Goal: Navigation & Orientation: Understand site structure

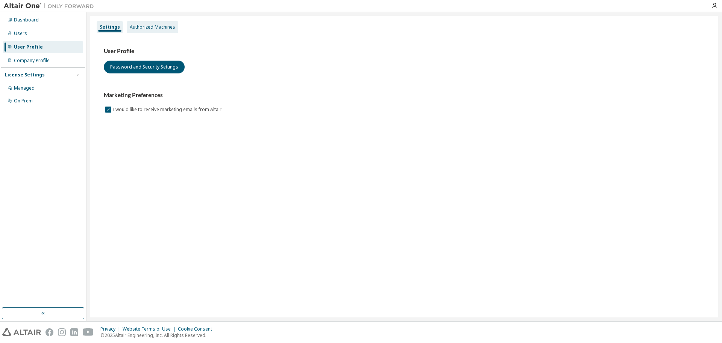
click at [162, 30] on div "Authorized Machines" at bounding box center [153, 27] width 52 height 12
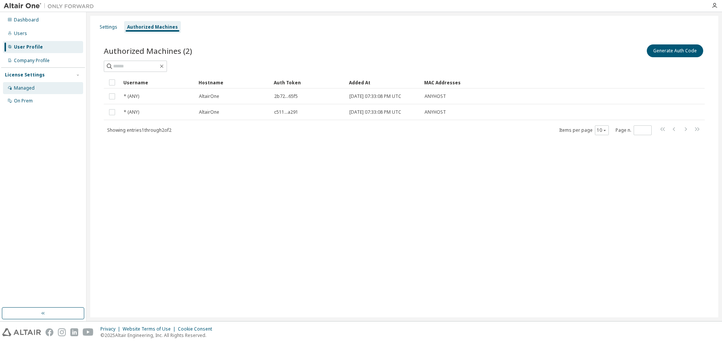
click at [27, 85] on div "Managed" at bounding box center [24, 88] width 21 height 6
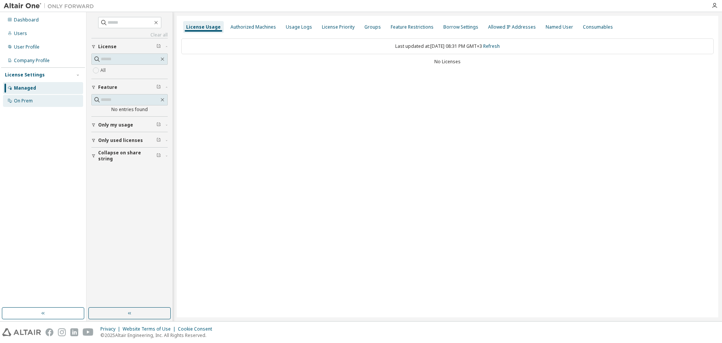
click at [27, 101] on div "On Prem" at bounding box center [23, 101] width 19 height 6
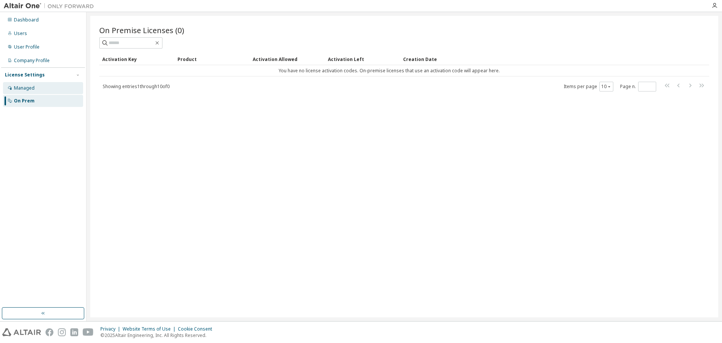
click at [25, 90] on div "Managed" at bounding box center [24, 88] width 21 height 6
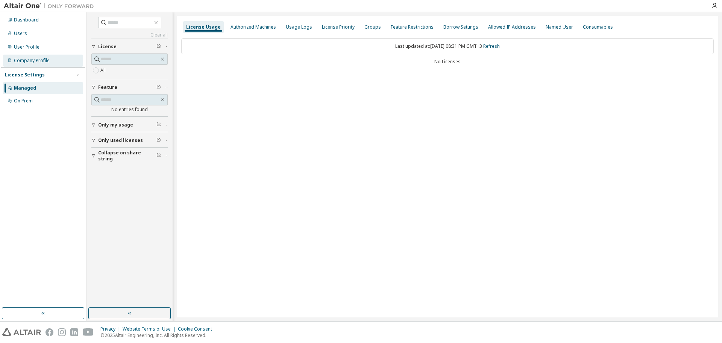
click at [29, 60] on div "Company Profile" at bounding box center [32, 61] width 36 height 6
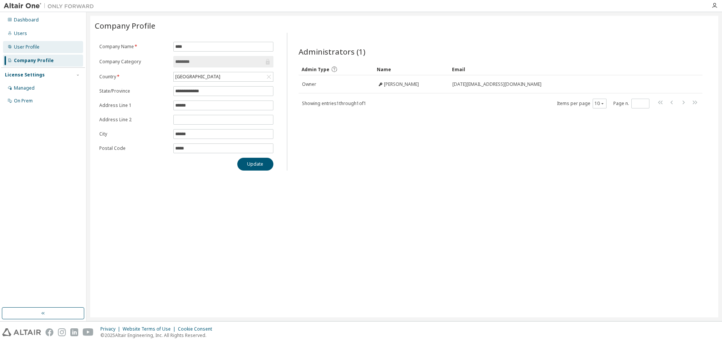
click at [27, 49] on div "User Profile" at bounding box center [27, 47] width 26 height 6
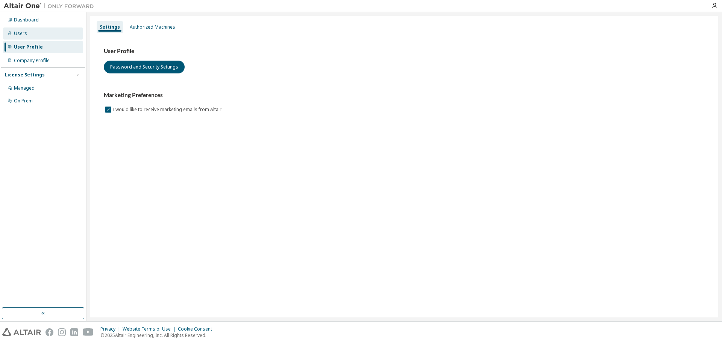
click at [25, 33] on div "Users" at bounding box center [20, 33] width 13 height 6
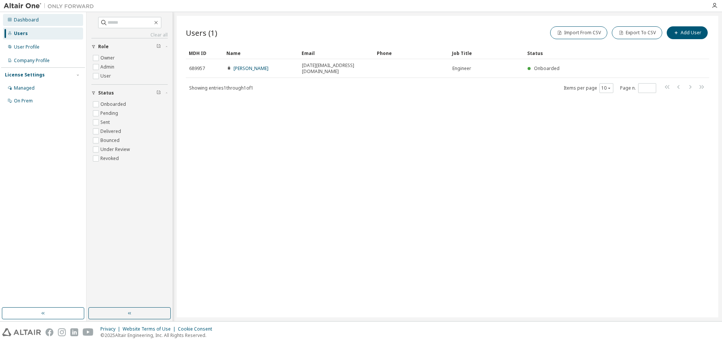
click at [33, 21] on div "Dashboard" at bounding box center [26, 20] width 25 height 6
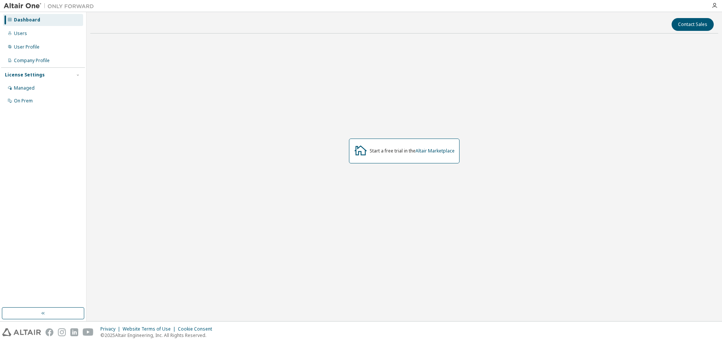
click at [384, 150] on div "Start a free trial in the Altair Marketplace" at bounding box center [412, 151] width 85 height 6
click at [31, 17] on div "Dashboard" at bounding box center [27, 20] width 26 height 6
